Goal: Information Seeking & Learning: Learn about a topic

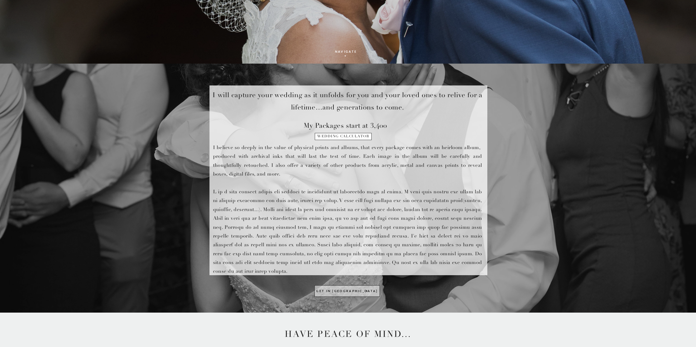
scroll to position [252, 0]
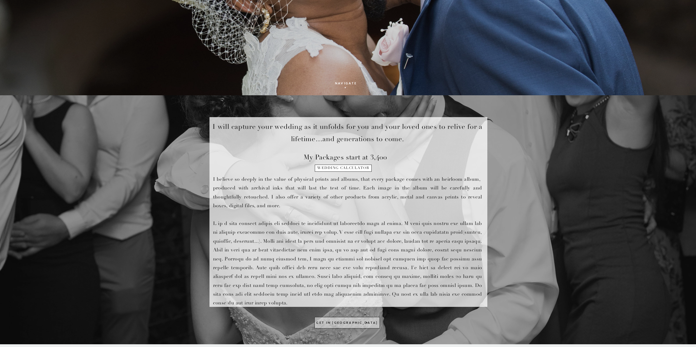
click at [358, 169] on h1 "wedding calculator" at bounding box center [343, 170] width 56 height 8
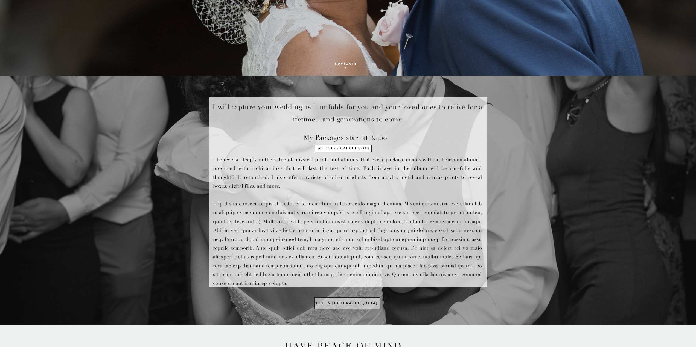
scroll to position [273, 0]
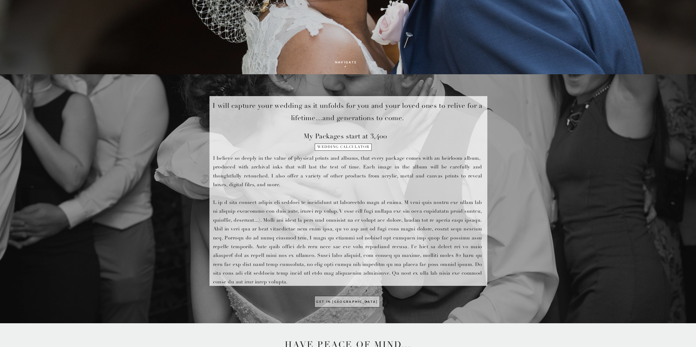
click at [355, 145] on h1 "wedding calculator" at bounding box center [343, 149] width 56 height 8
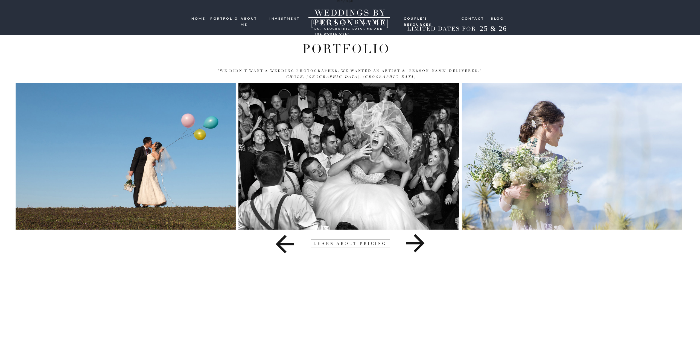
click at [417, 244] on icon at bounding box center [415, 244] width 18 height 18
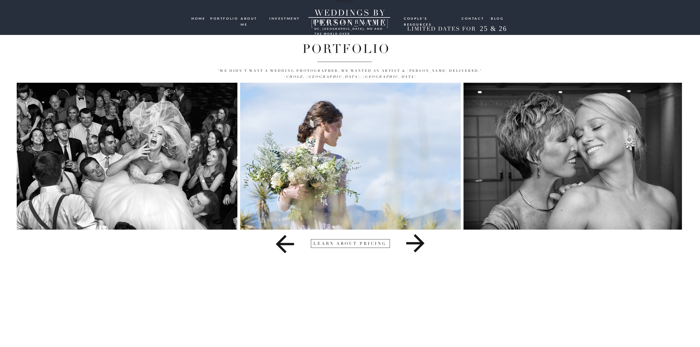
click at [417, 244] on icon at bounding box center [415, 244] width 18 height 18
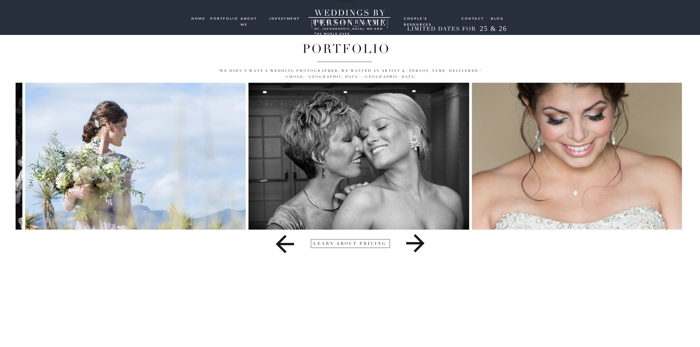
click at [417, 244] on icon at bounding box center [415, 244] width 18 height 18
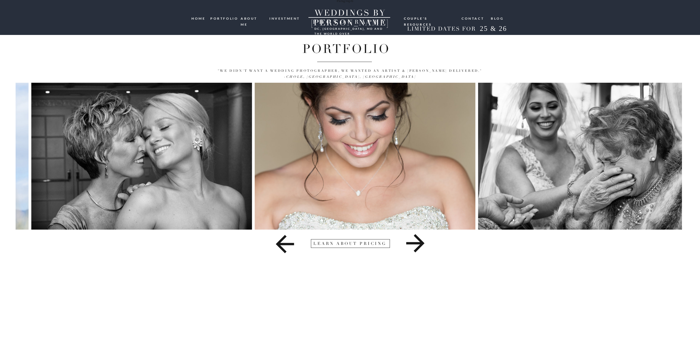
click at [417, 244] on icon at bounding box center [415, 244] width 18 height 18
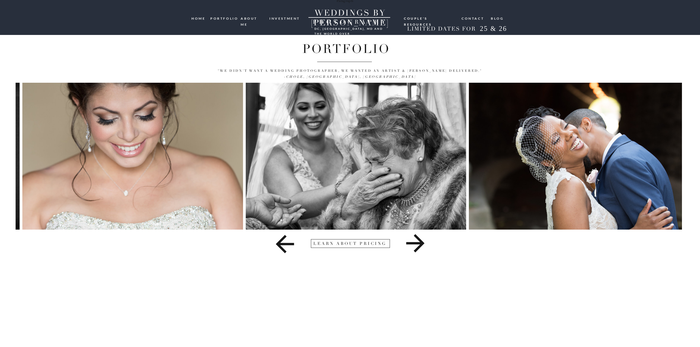
click at [417, 244] on icon at bounding box center [415, 244] width 18 height 18
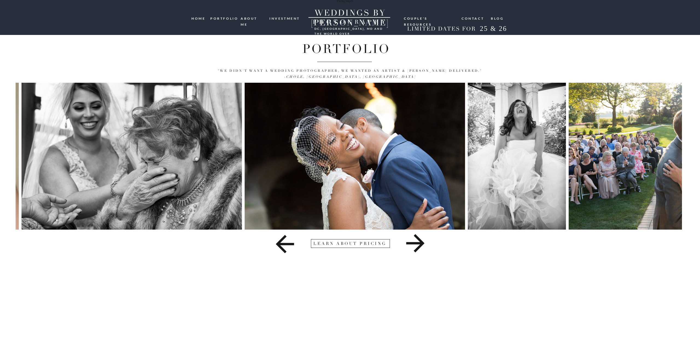
click at [417, 244] on icon at bounding box center [415, 244] width 18 height 18
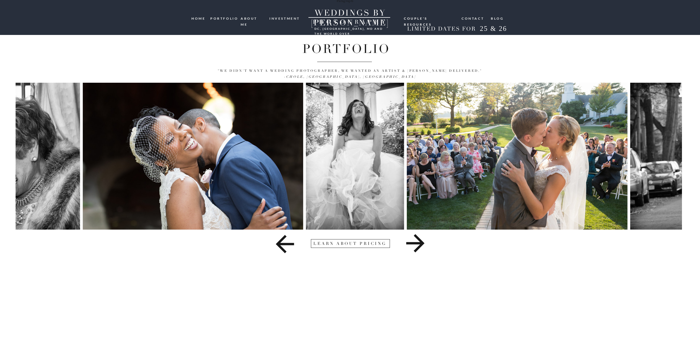
click at [417, 244] on icon at bounding box center [415, 244] width 18 height 18
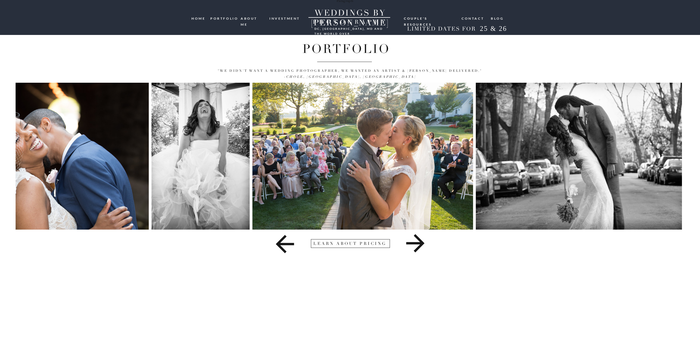
click at [417, 244] on icon at bounding box center [415, 244] width 18 height 18
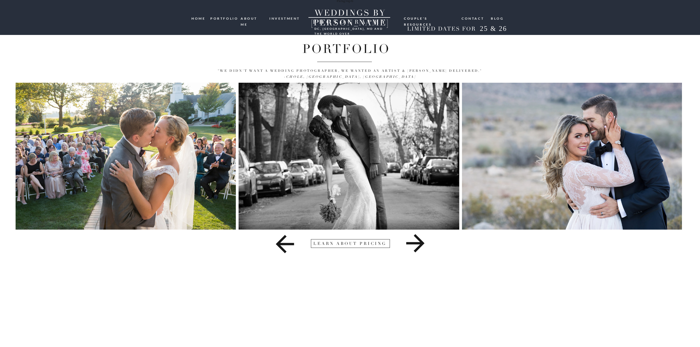
click at [417, 244] on icon at bounding box center [415, 244] width 18 height 18
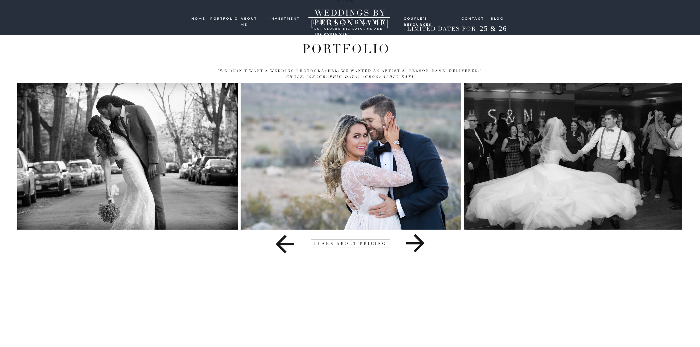
click at [417, 244] on icon at bounding box center [415, 244] width 18 height 18
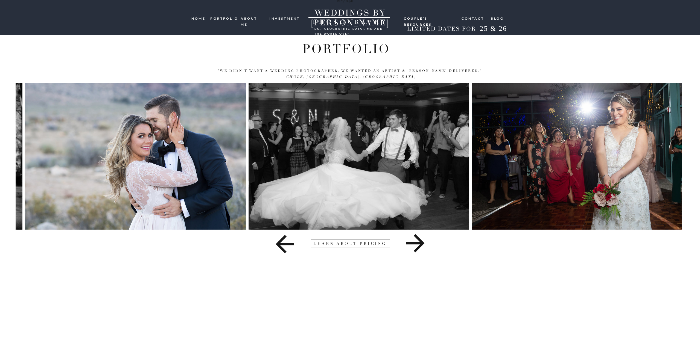
click at [417, 244] on icon at bounding box center [415, 244] width 18 height 18
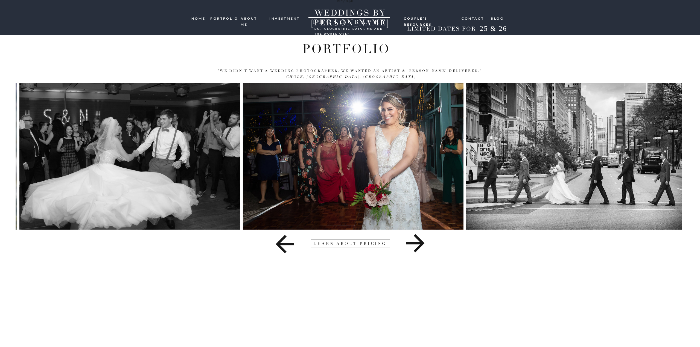
click at [417, 244] on icon at bounding box center [415, 244] width 18 height 18
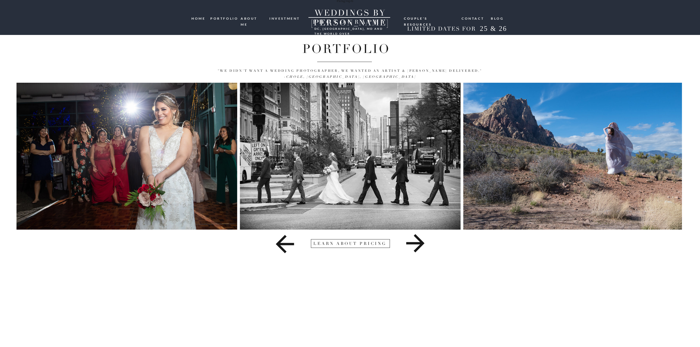
click at [417, 244] on icon at bounding box center [415, 244] width 18 height 18
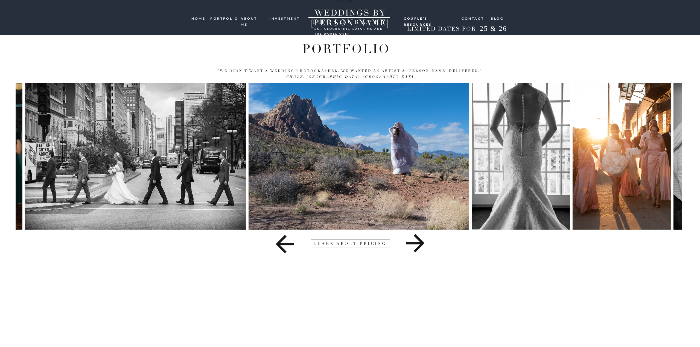
click at [416, 245] on icon at bounding box center [415, 244] width 18 height 18
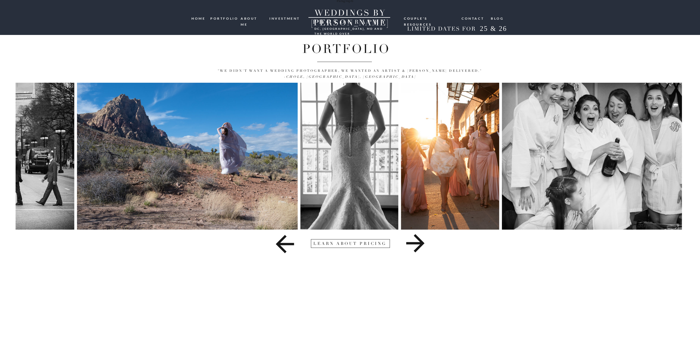
click at [416, 245] on icon at bounding box center [415, 244] width 18 height 18
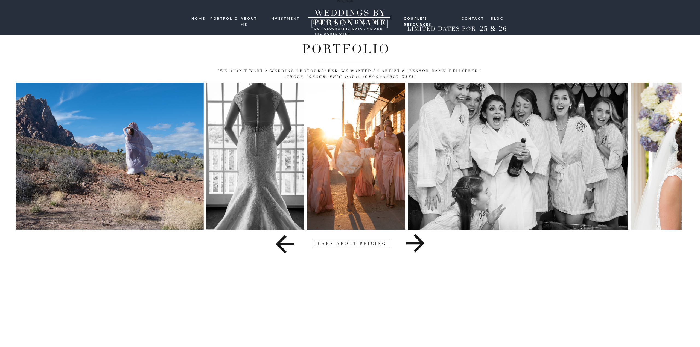
click at [416, 245] on icon at bounding box center [415, 244] width 18 height 18
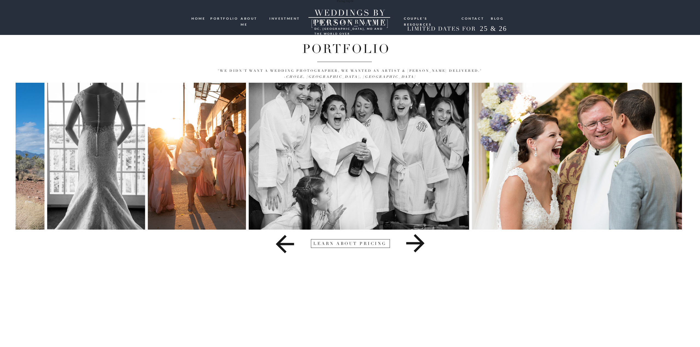
click at [416, 245] on icon at bounding box center [415, 243] width 401 height 27
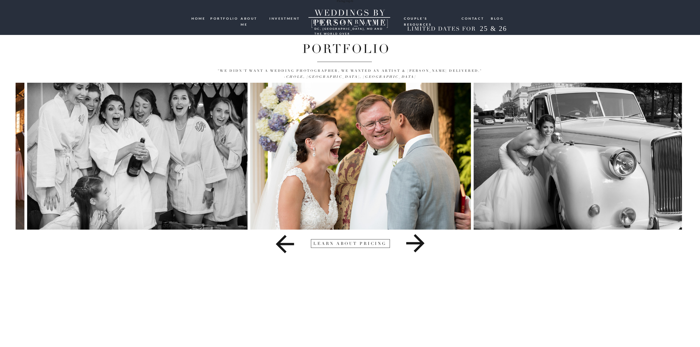
click at [416, 245] on icon at bounding box center [415, 243] width 401 height 27
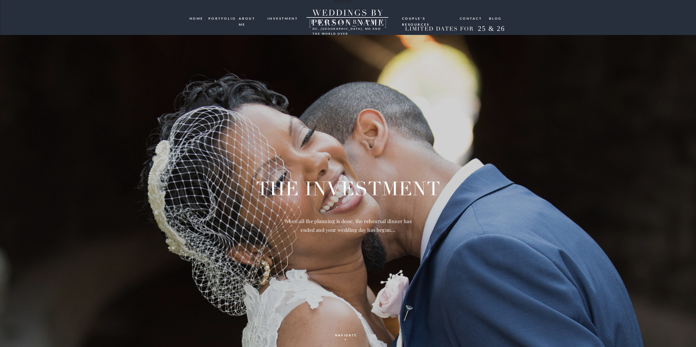
click at [277, 19] on nav "investment" at bounding box center [282, 18] width 31 height 5
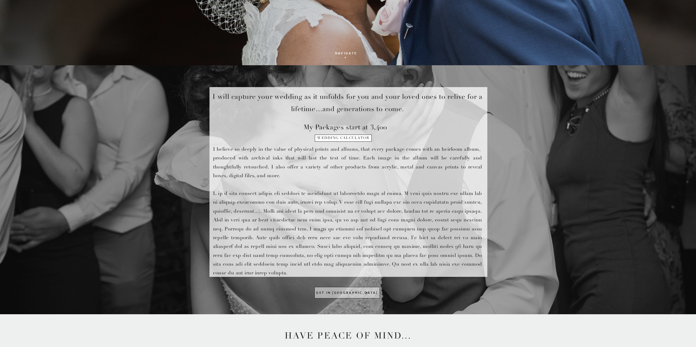
scroll to position [301, 0]
